Goal: Transaction & Acquisition: Purchase product/service

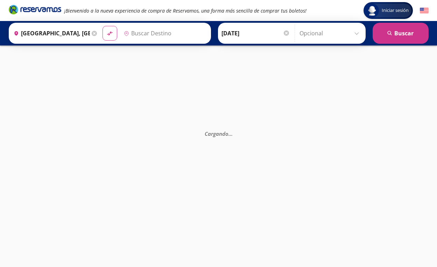
type input "[GEOGRAPHIC_DATA], [GEOGRAPHIC_DATA]"
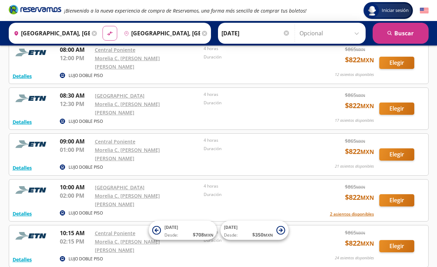
scroll to position [180, 0]
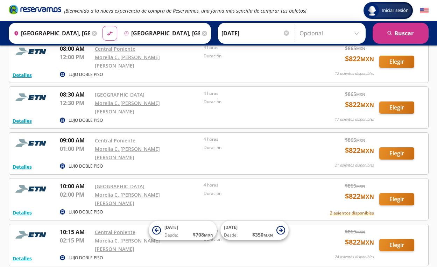
click at [396, 147] on button "Elegir" at bounding box center [396, 153] width 35 height 12
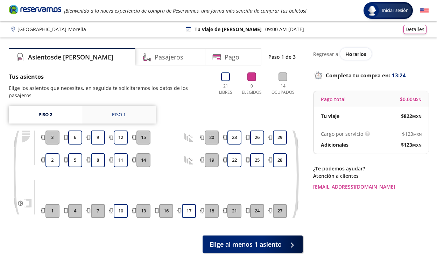
click at [123, 111] on div "Piso 1" at bounding box center [119, 114] width 14 height 7
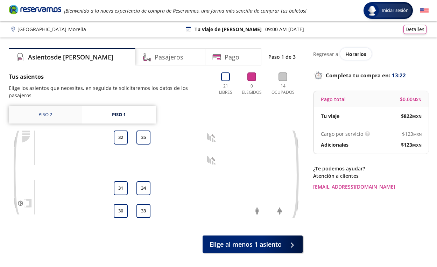
click at [48, 107] on link "Piso 2" at bounding box center [45, 114] width 73 height 17
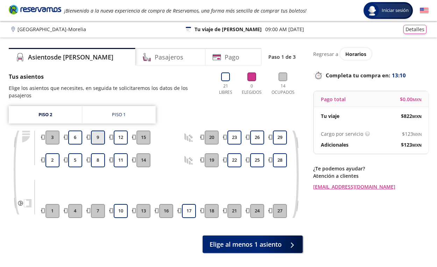
click at [101, 133] on button "9" at bounding box center [98, 137] width 14 height 14
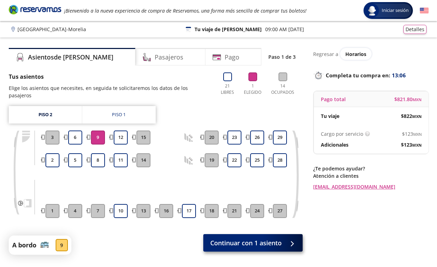
click at [241, 238] on span "Continuar con 1 asiento" at bounding box center [245, 242] width 71 height 9
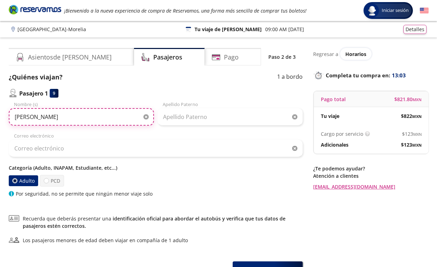
type input "Erick"
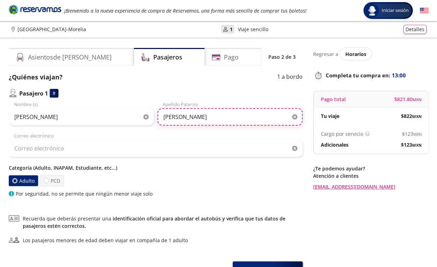
type input "Rodríguez"
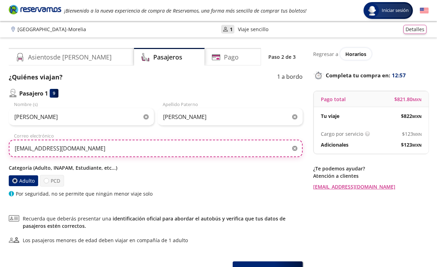
type input "erickrove@gmail.com"
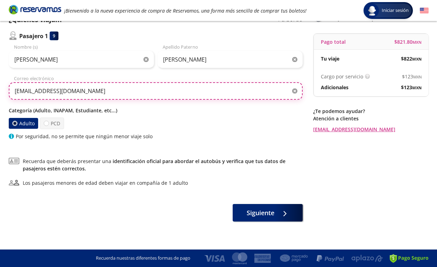
scroll to position [57, 0]
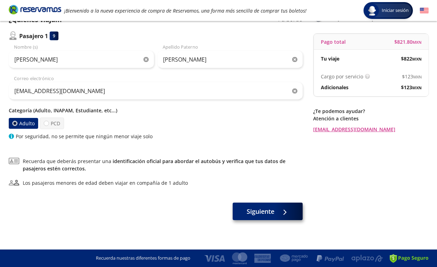
click at [272, 213] on span "Siguiente" at bounding box center [260, 211] width 28 height 9
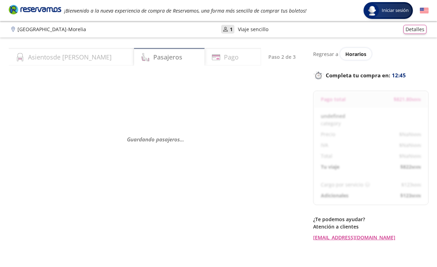
select select "MX"
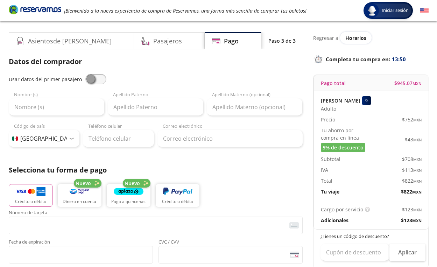
scroll to position [18, 0]
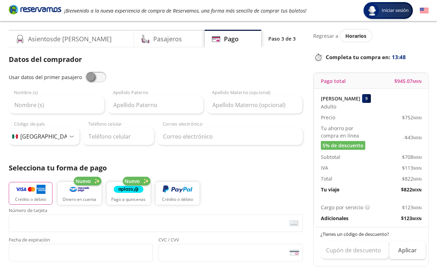
click at [91, 79] on span at bounding box center [95, 77] width 21 height 10
click at [85, 72] on input "checkbox" at bounding box center [85, 72] width 0 height 0
type input "Erick"
type input "Rodríguez"
type input "erickrove@gmail.com"
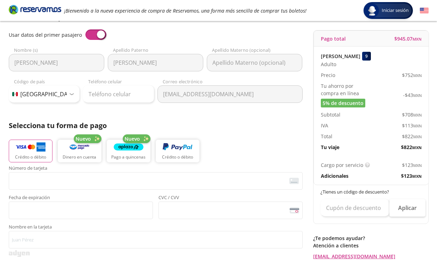
scroll to position [109, 0]
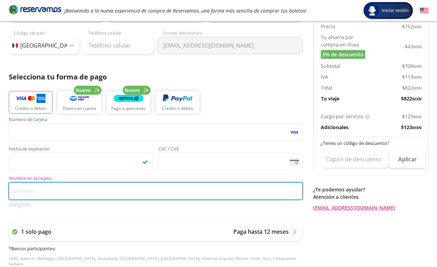
click at [78, 193] on input "Nombre en la tarjeta" at bounding box center [156, 190] width 294 height 17
type input "Erick Rodríguez"
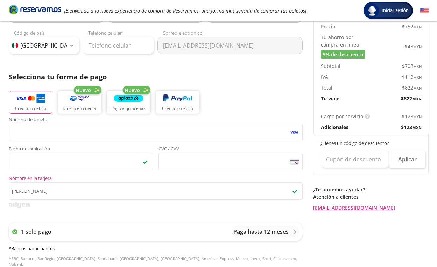
click at [184, 171] on div "Número de tarjeta <p>Your browser does not support iframes.</p> Fecha de expira…" at bounding box center [156, 158] width 294 height 83
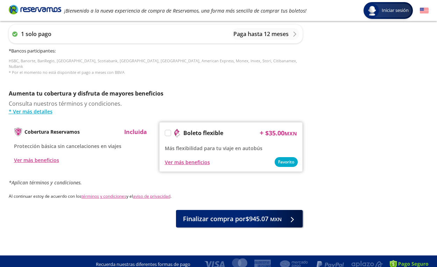
scroll to position [306, 0]
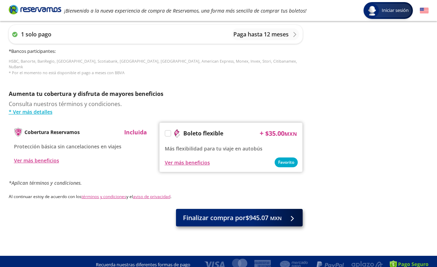
click at [259, 213] on span "Finalizar compra por $945.07 MXN" at bounding box center [232, 217] width 99 height 9
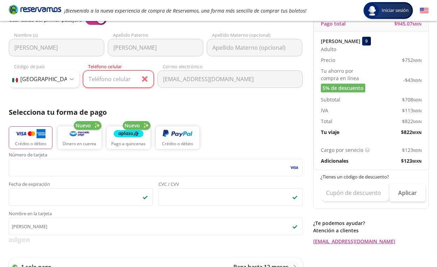
scroll to position [63, 0]
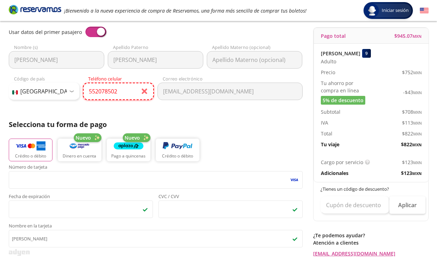
type input "55 2078 5028"
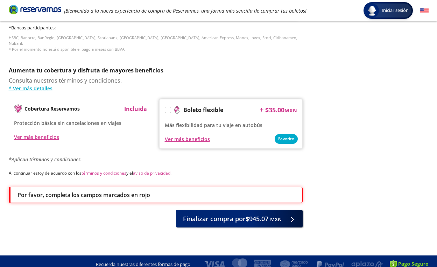
scroll to position [329, 0]
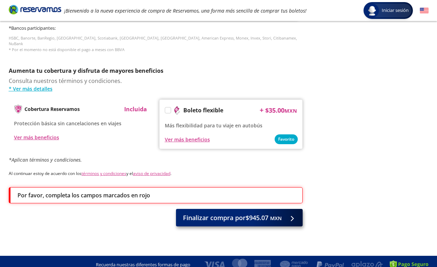
click at [228, 213] on span "Finalizar compra por $945.07 MXN" at bounding box center [232, 217] width 99 height 9
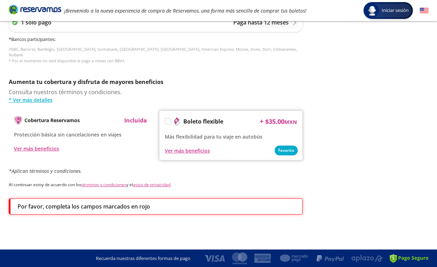
scroll to position [0, 0]
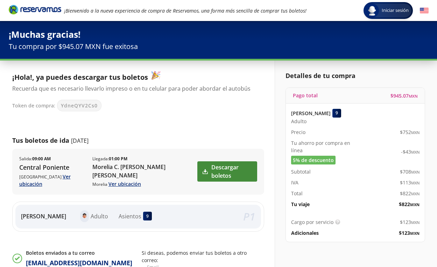
click at [229, 171] on link "Descargar boletos" at bounding box center [226, 171] width 59 height 20
